Goal: Information Seeking & Learning: Learn about a topic

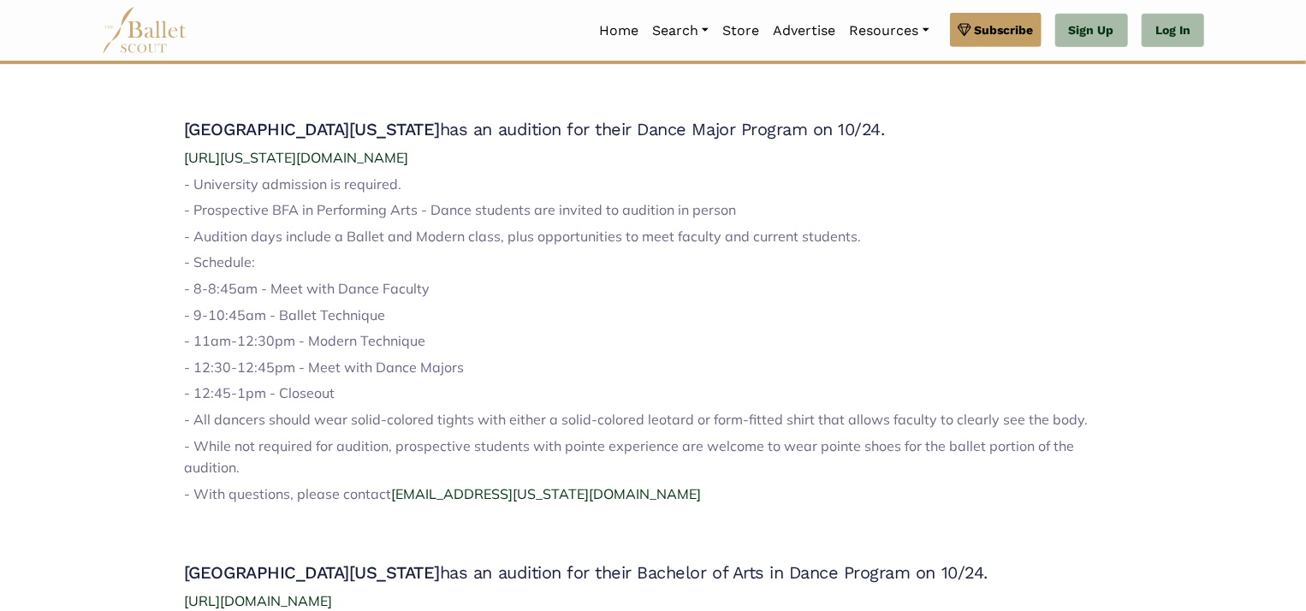
scroll to position [513, 0]
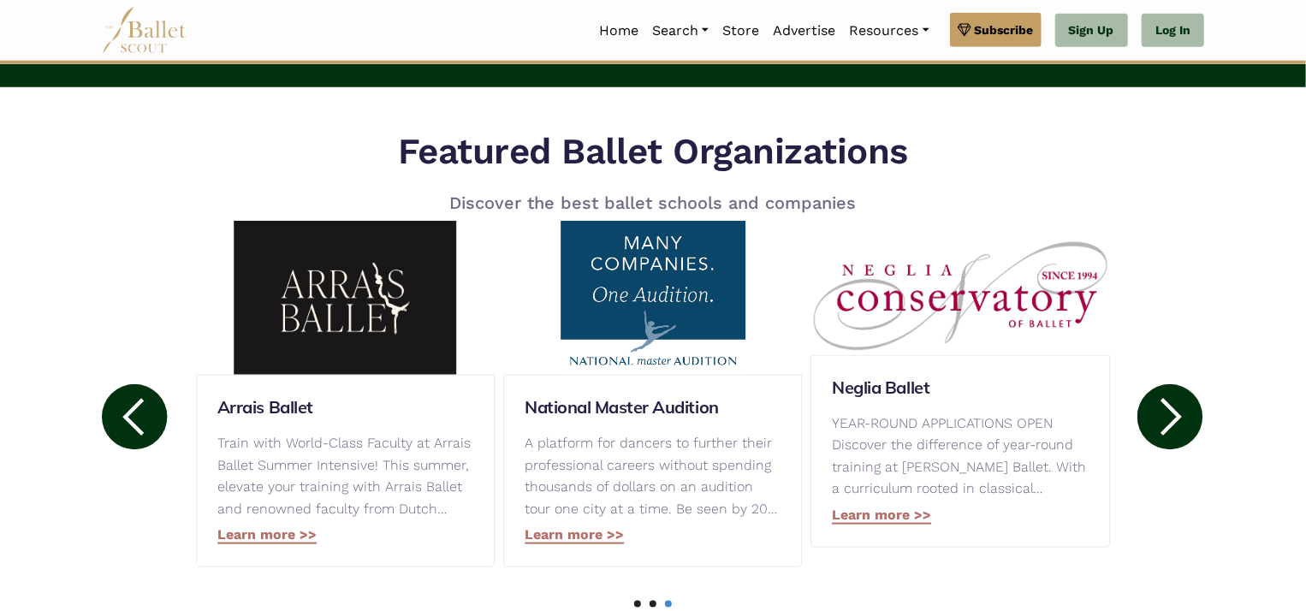
scroll to position [770, 0]
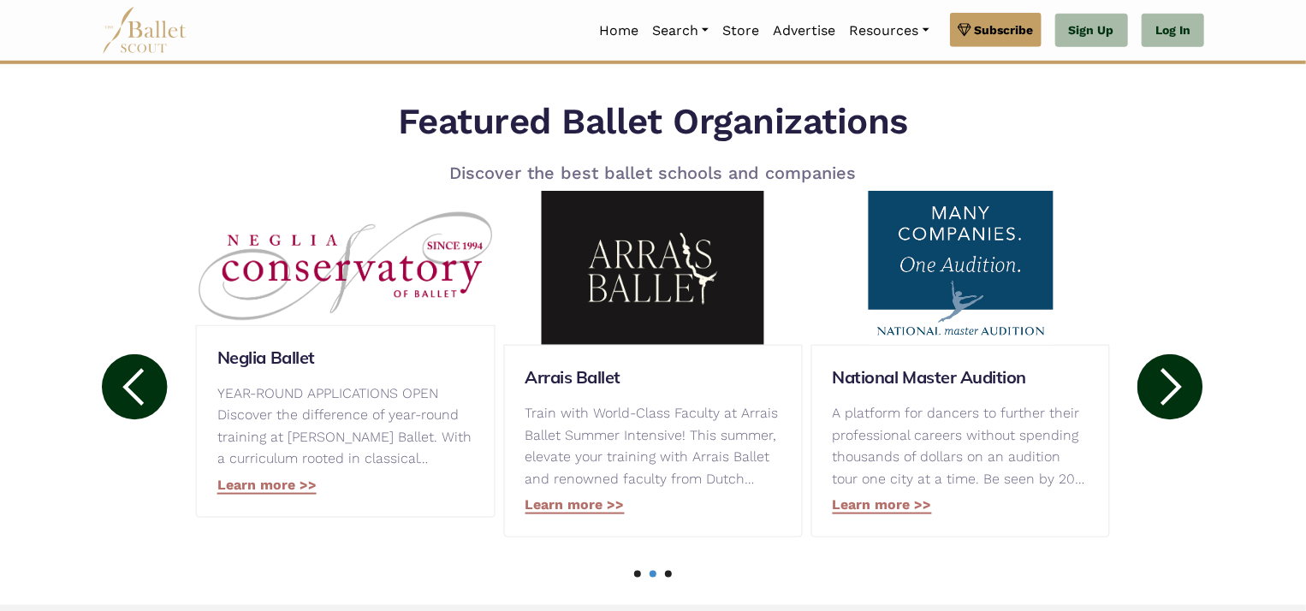
click at [984, 293] on img at bounding box center [960, 268] width 299 height 154
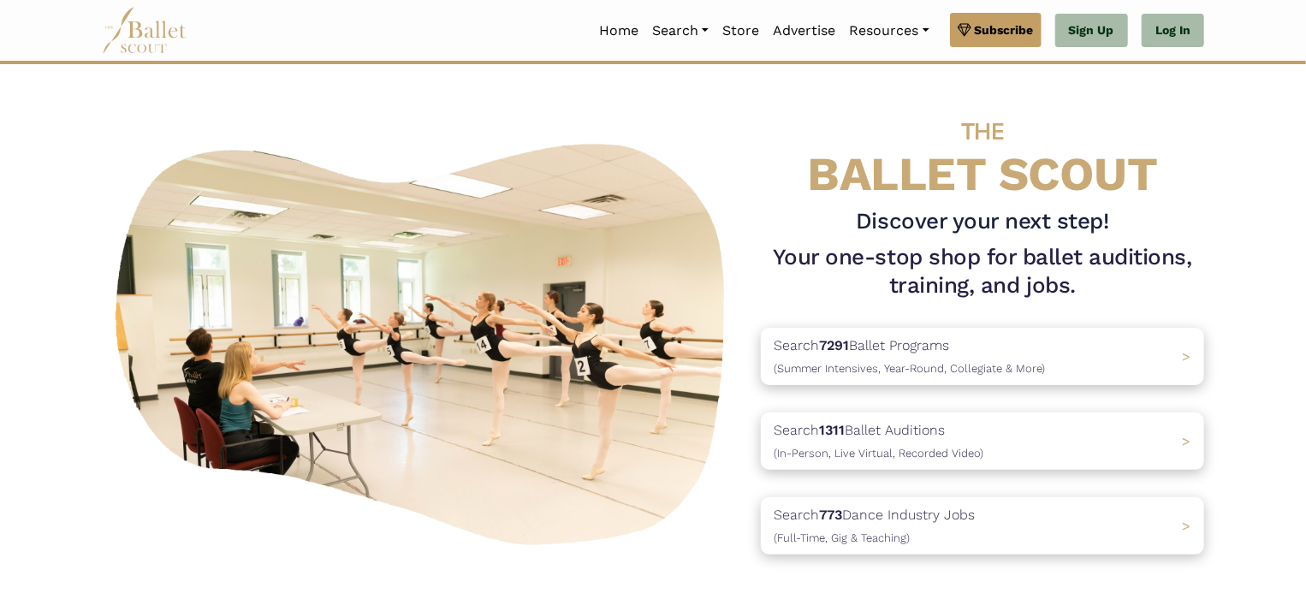
scroll to position [0, 0]
click at [673, 123] on link "Auditions" at bounding box center [727, 123] width 164 height 27
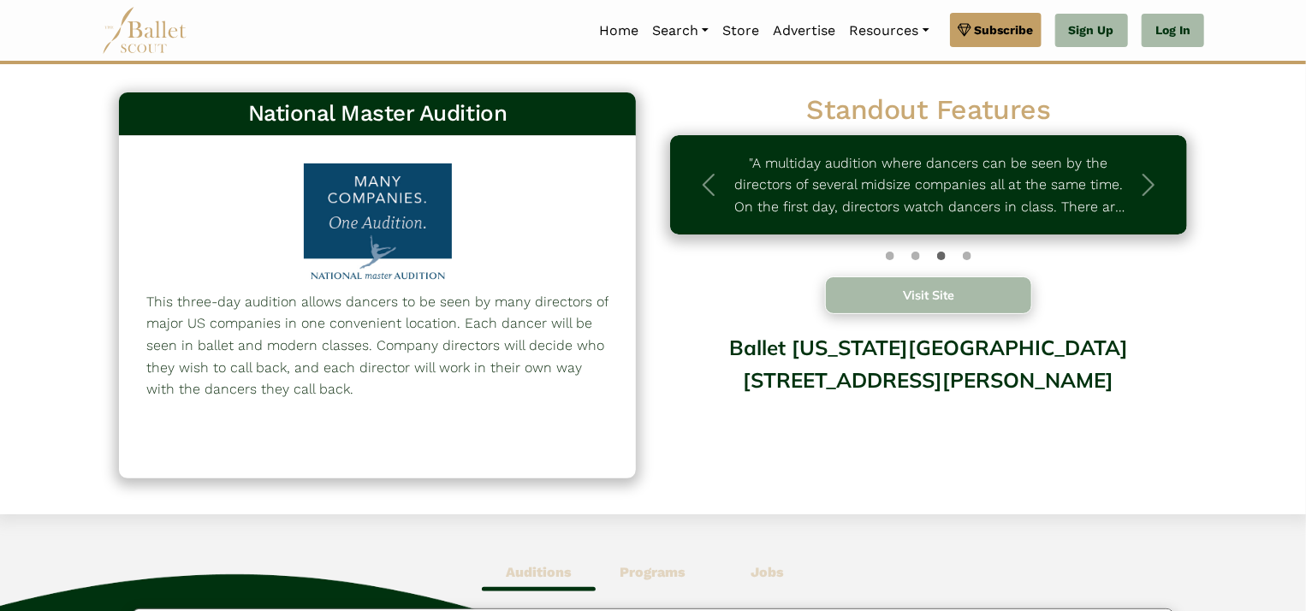
click at [928, 294] on button "Visit Site" at bounding box center [928, 295] width 207 height 38
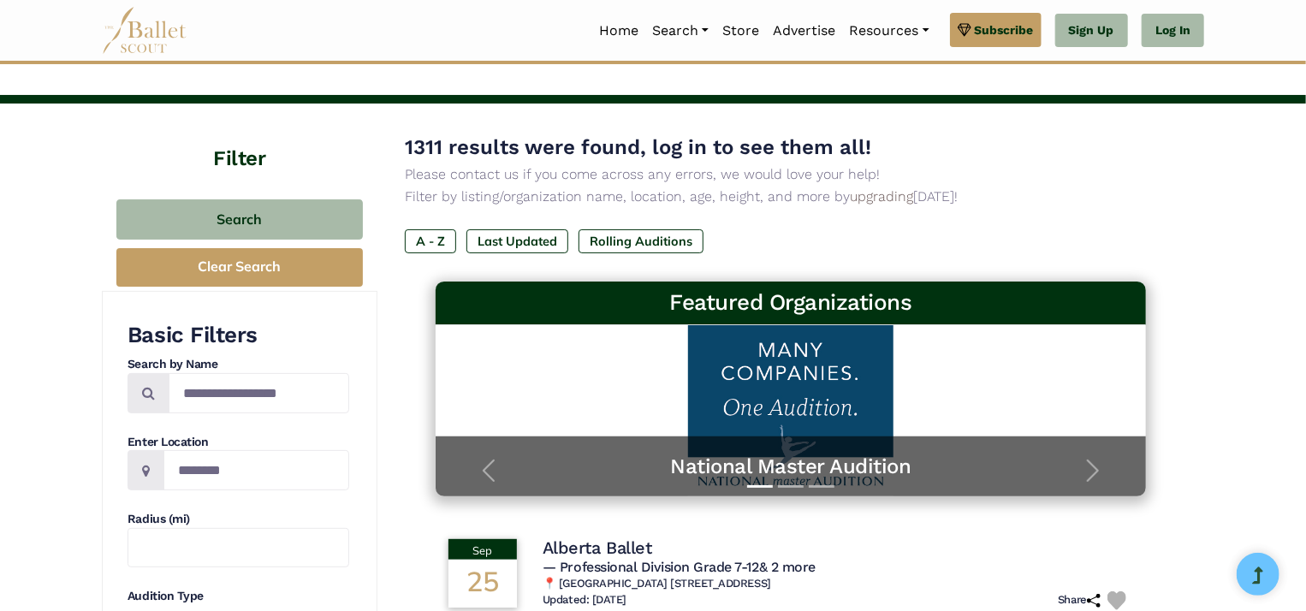
scroll to position [86, 0]
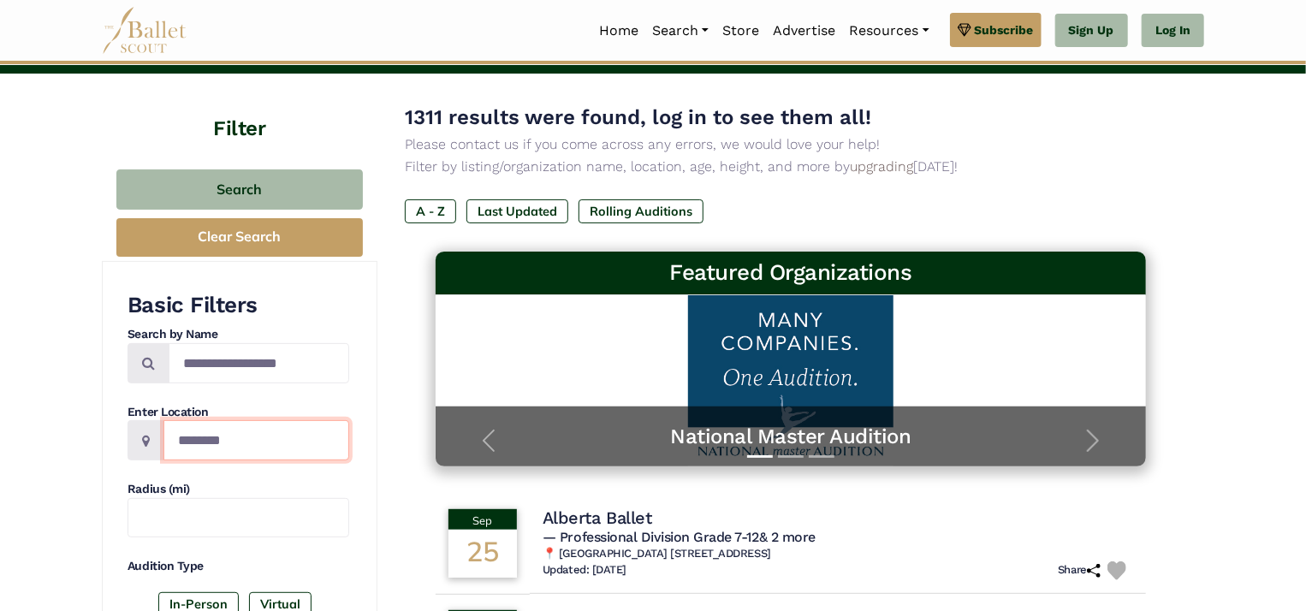
click at [205, 438] on input "Location" at bounding box center [256, 440] width 186 height 40
type input "******"
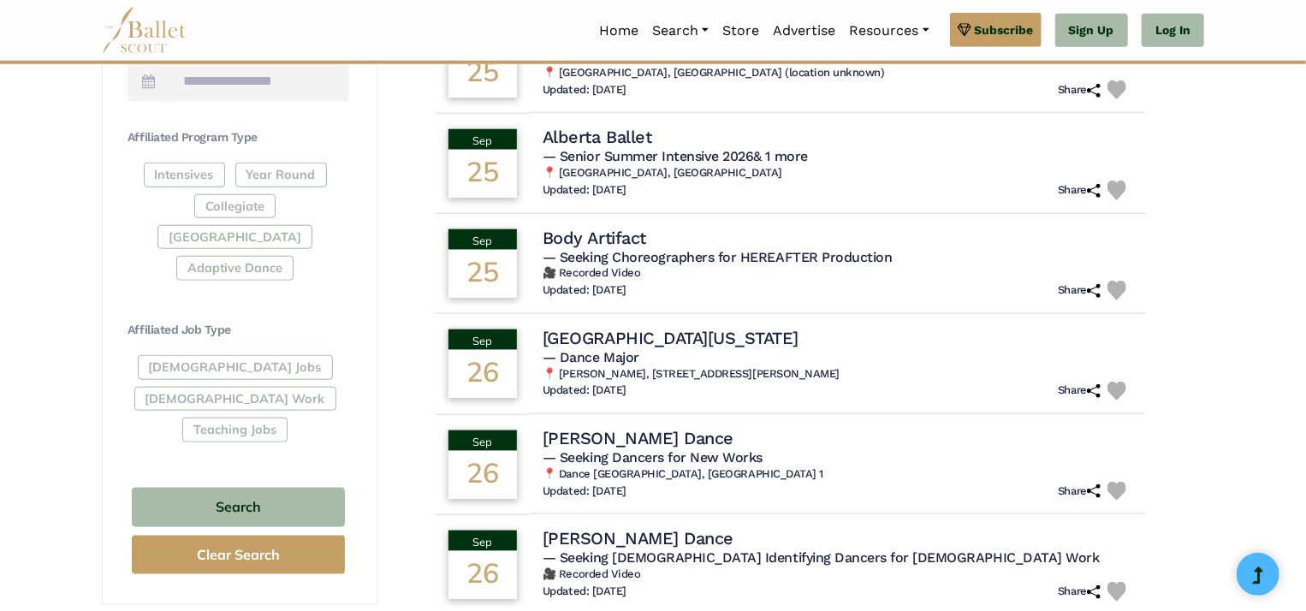
scroll to position [770, 0]
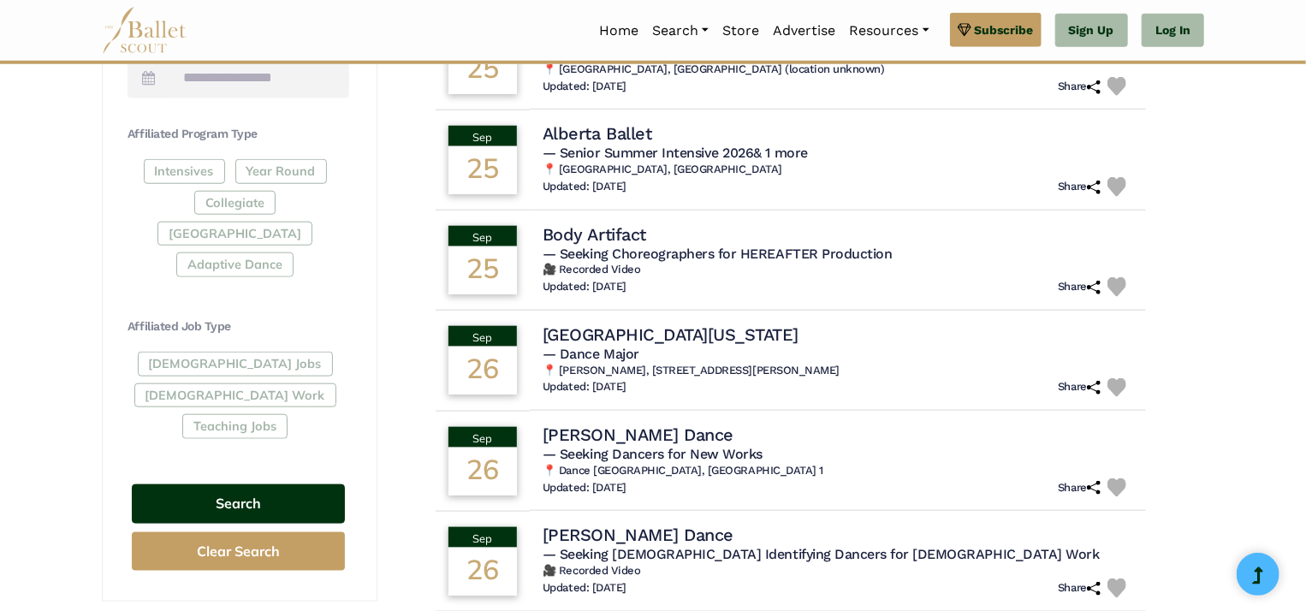
click at [249, 484] on button "Search" at bounding box center [238, 504] width 213 height 40
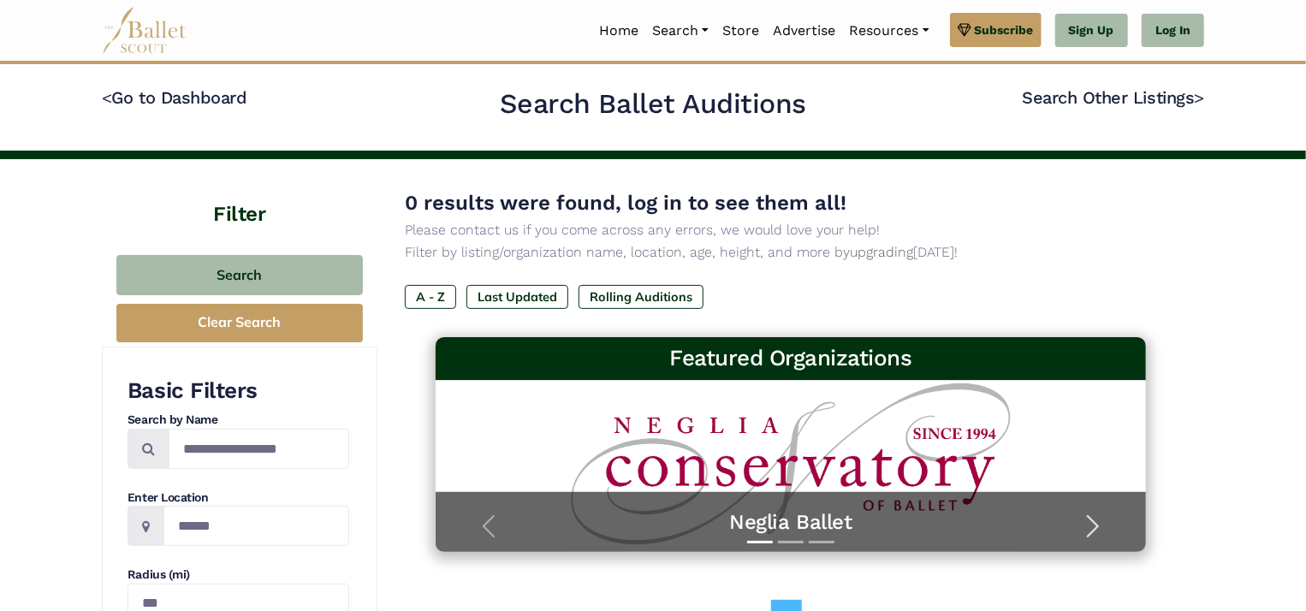
click at [1094, 524] on span "button" at bounding box center [1092, 526] width 27 height 27
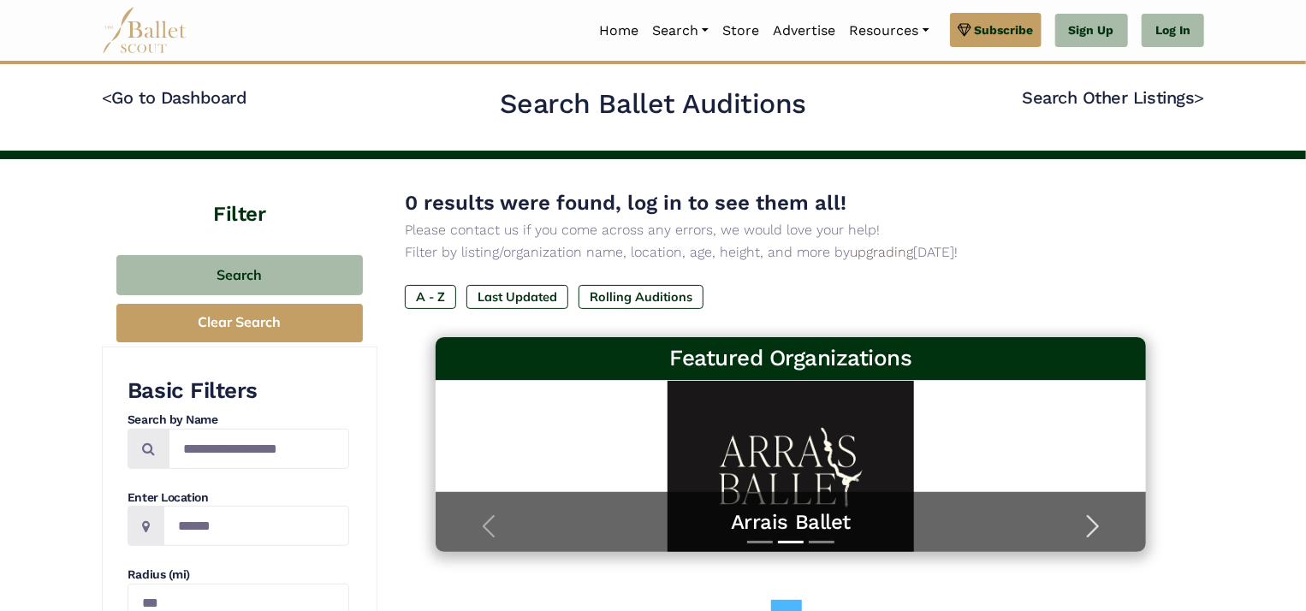
click at [1094, 524] on span "button" at bounding box center [1092, 526] width 27 height 27
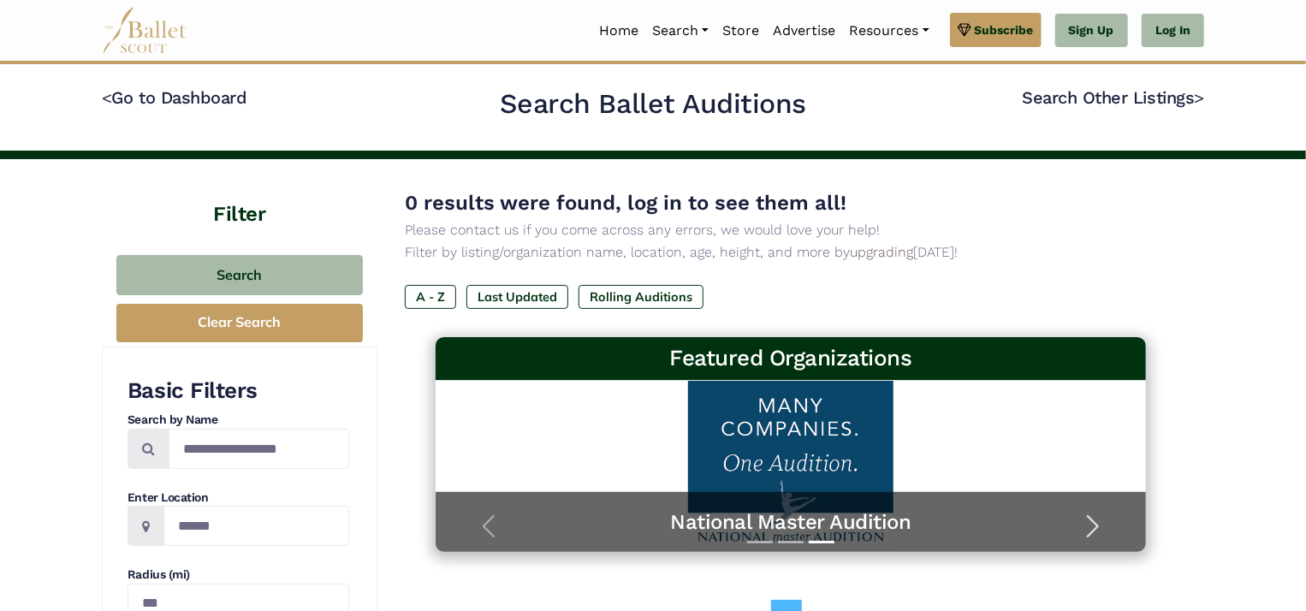
click at [1094, 524] on span "button" at bounding box center [1092, 526] width 27 height 27
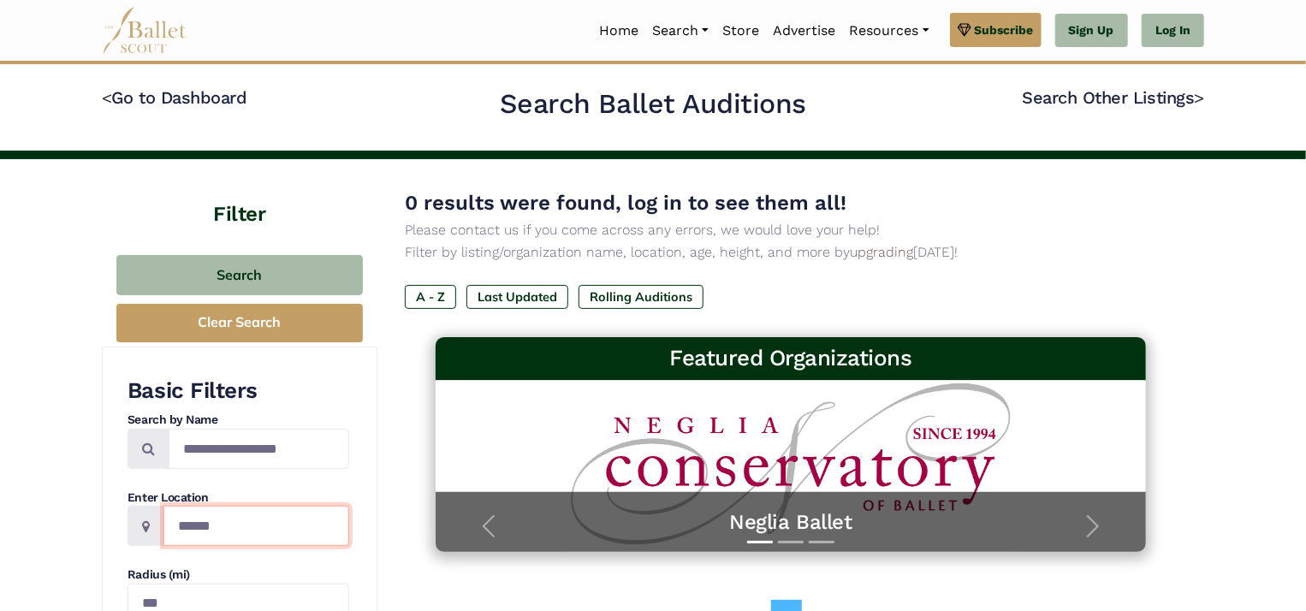
drag, startPoint x: 232, startPoint y: 525, endPoint x: 159, endPoint y: 528, distance: 72.8
click at [159, 528] on div "******" at bounding box center [238, 526] width 222 height 40
type input "******"
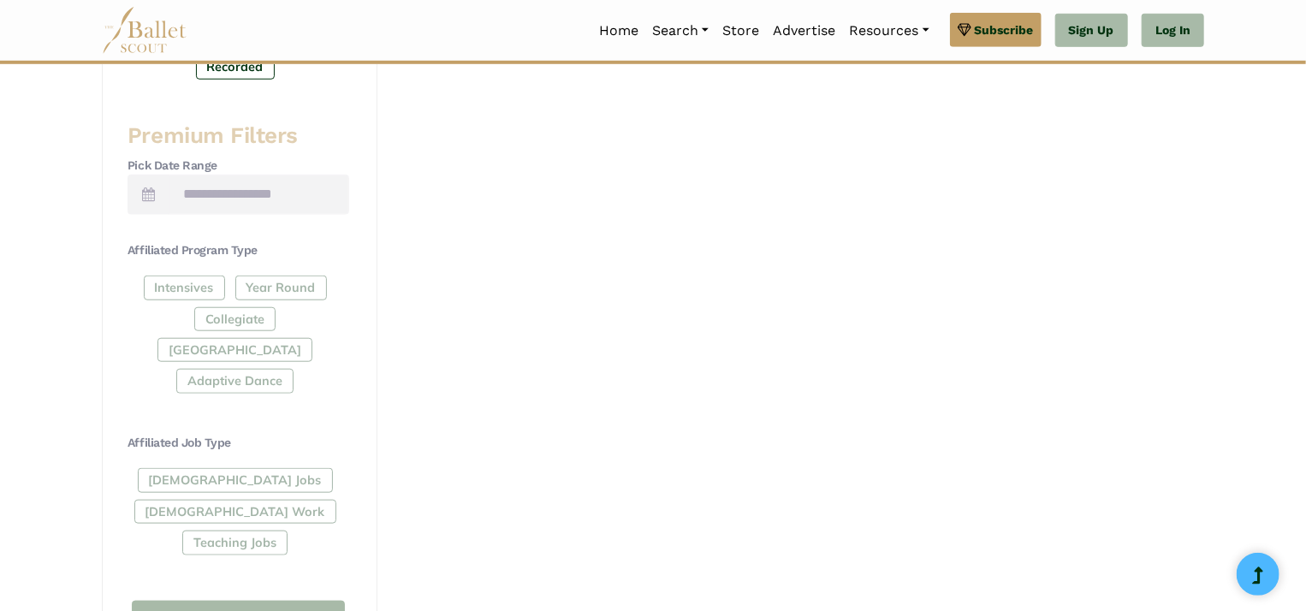
scroll to position [685, 0]
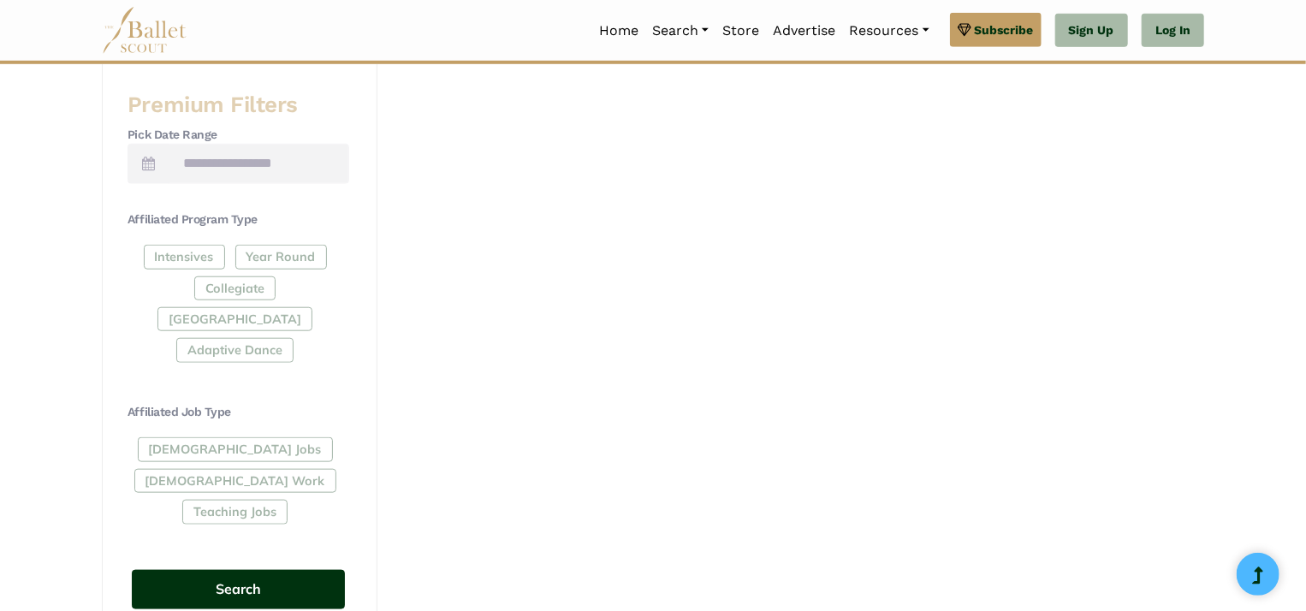
click at [275, 570] on button "Search" at bounding box center [238, 590] width 213 height 40
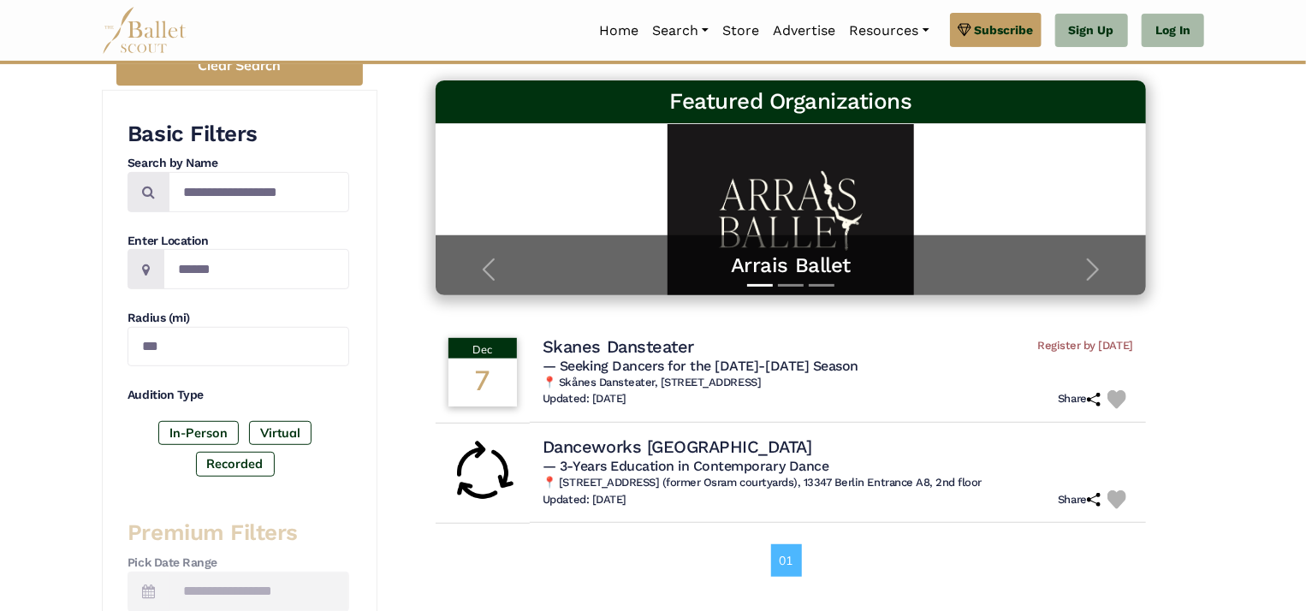
scroll to position [342, 0]
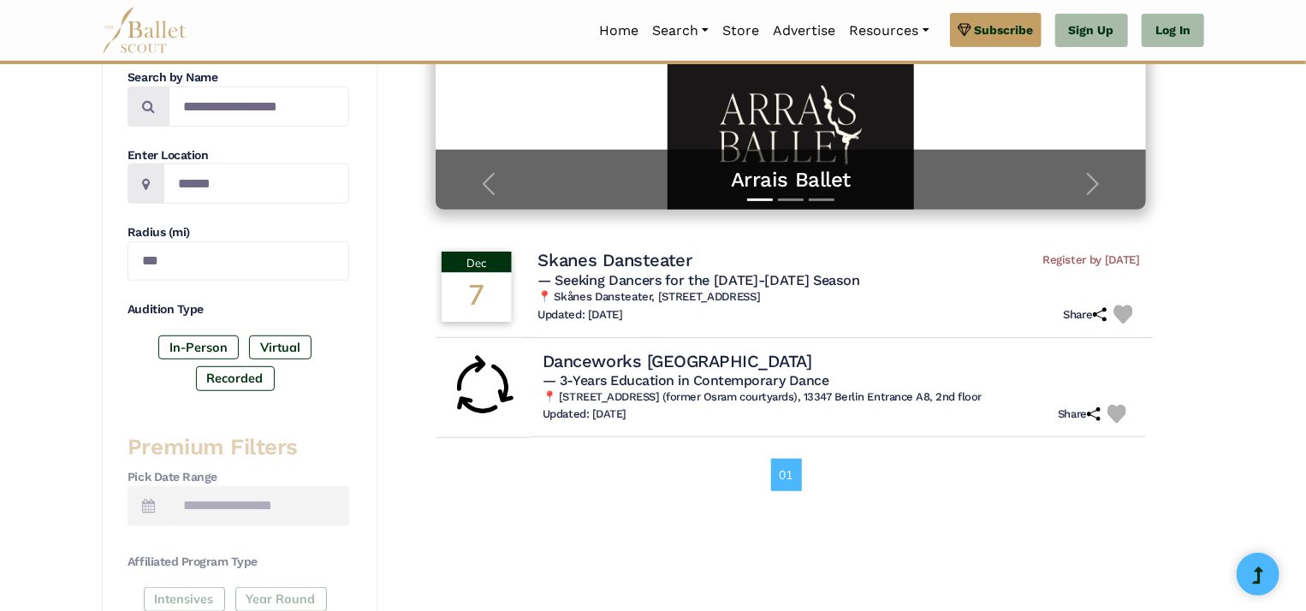
click at [589, 258] on h4 "Skanes Dansteater" at bounding box center [614, 260] width 154 height 23
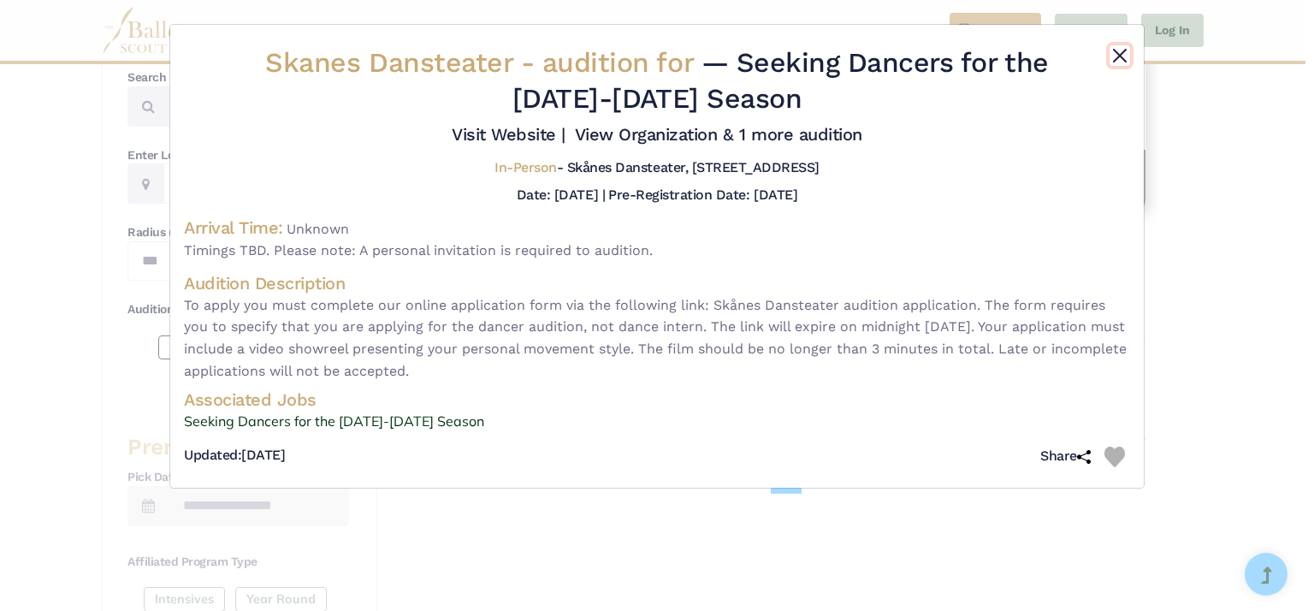
click at [1121, 52] on button "Close" at bounding box center [1120, 55] width 21 height 21
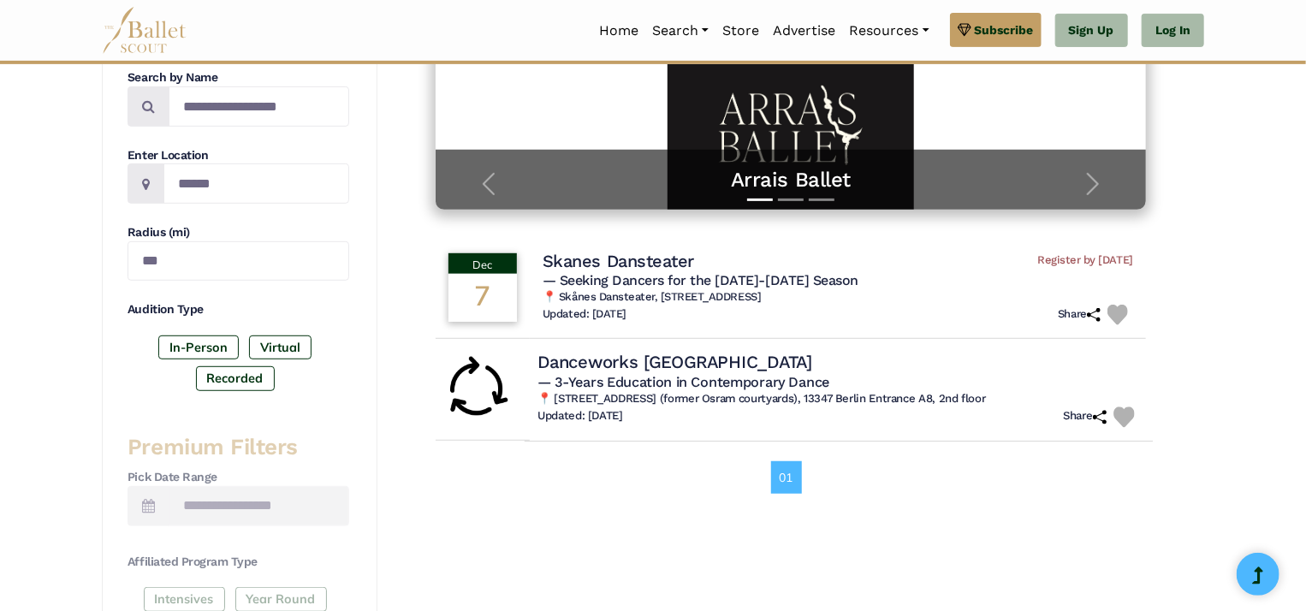
click at [614, 360] on h4 "Danceworks Berlin" at bounding box center [674, 362] width 275 height 23
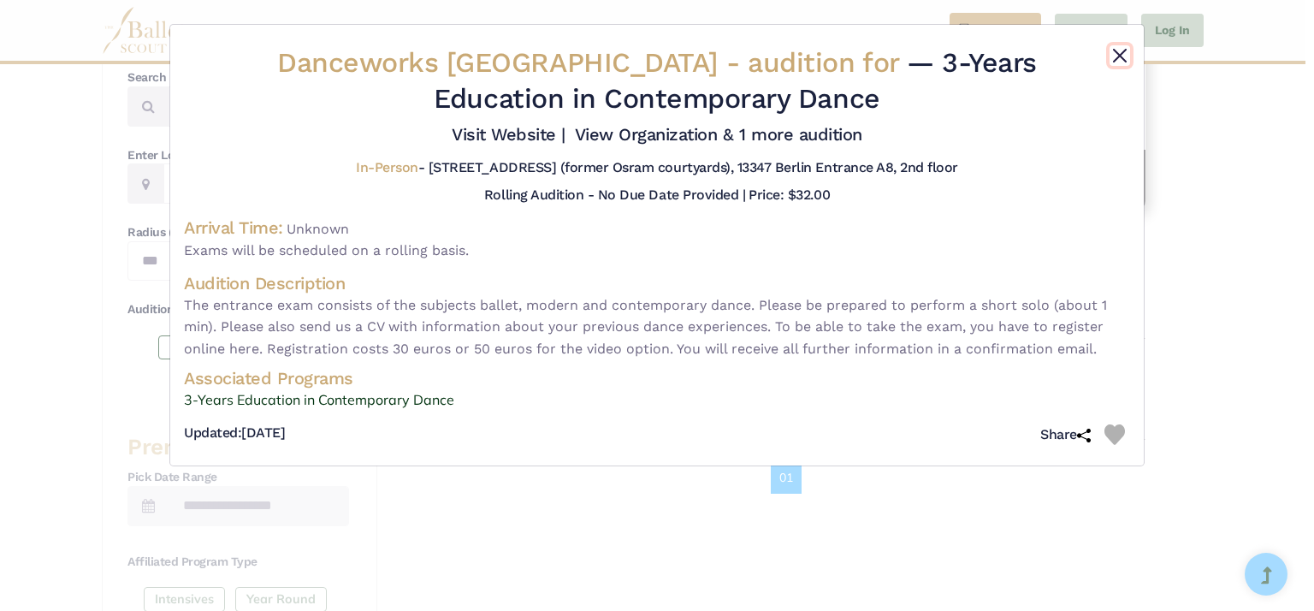
click at [1116, 55] on button "Close" at bounding box center [1120, 55] width 21 height 21
